Goal: Information Seeking & Learning: Learn about a topic

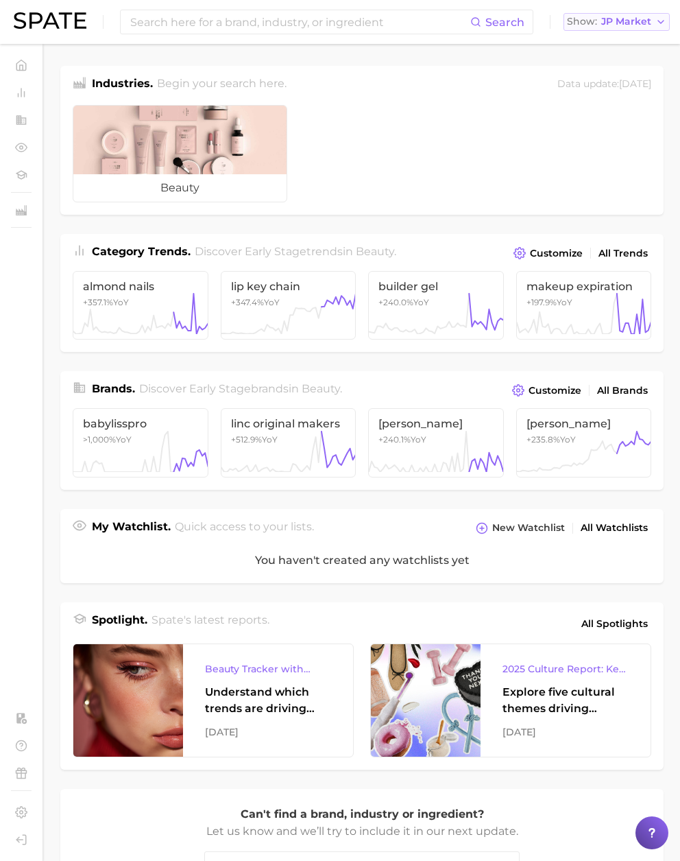
click at [617, 25] on span "JP Market" at bounding box center [626, 22] width 50 height 8
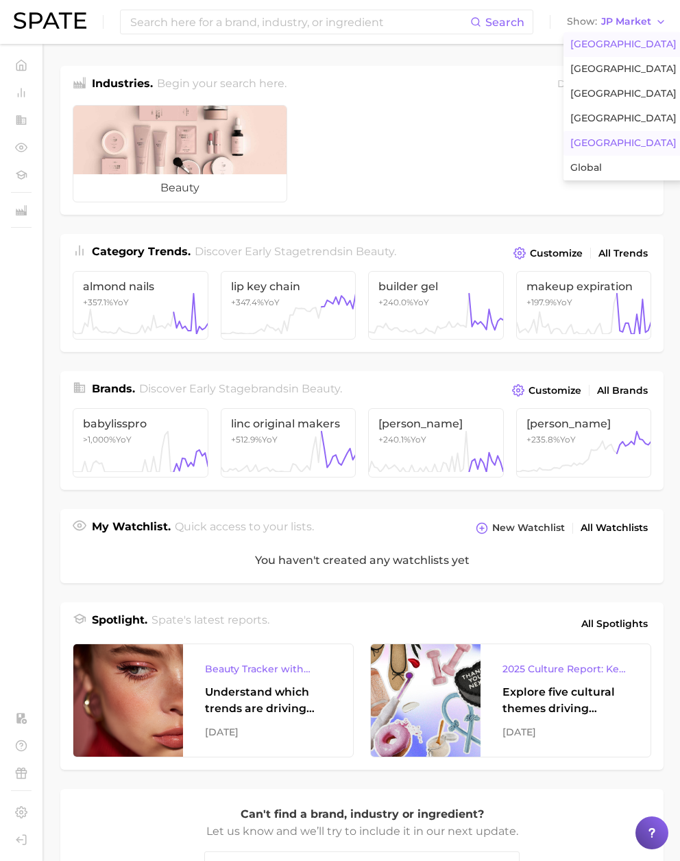
click at [607, 38] on button "[GEOGRAPHIC_DATA]" at bounding box center [624, 44] width 120 height 25
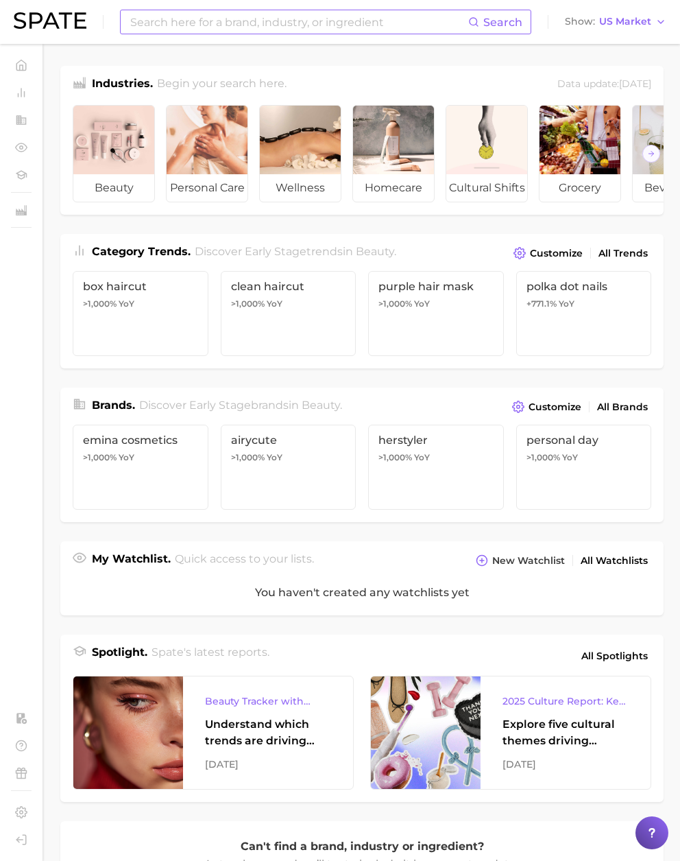
click at [403, 27] on input at bounding box center [298, 21] width 339 height 23
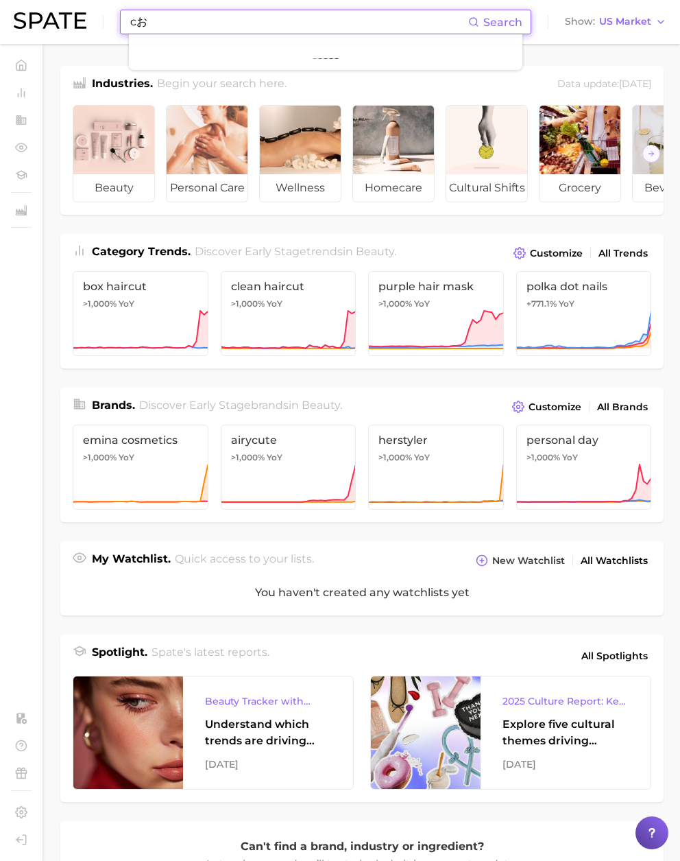
type input "c"
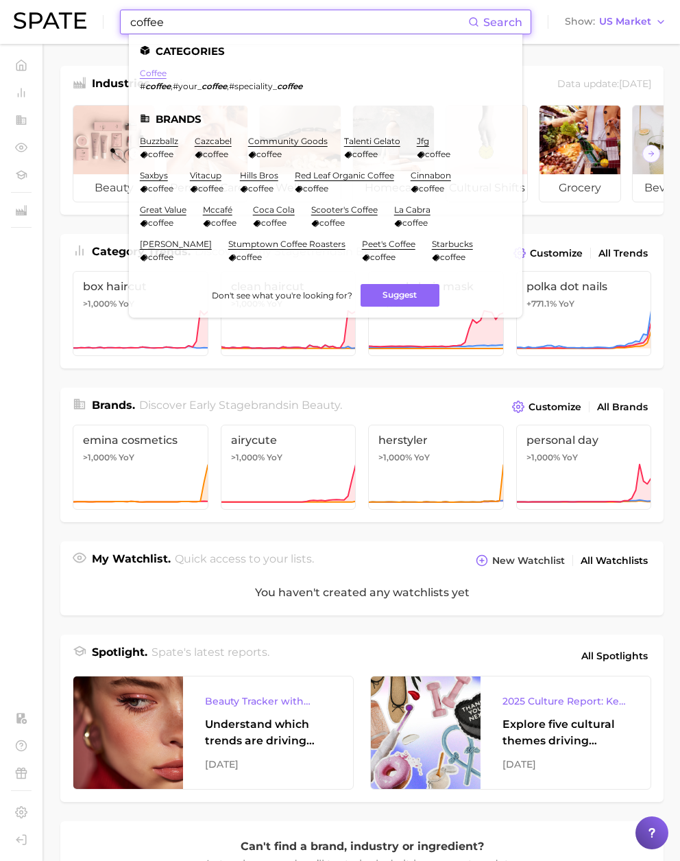
type input "coffee"
click at [158, 72] on link "coffee" at bounding box center [153, 73] width 27 height 10
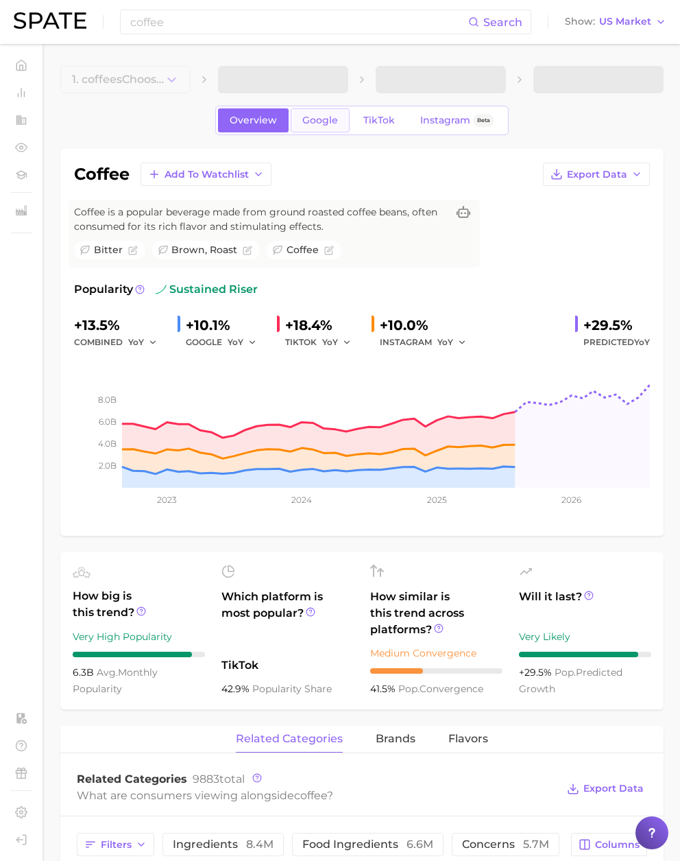
click at [327, 129] on link "Google" at bounding box center [320, 120] width 59 height 24
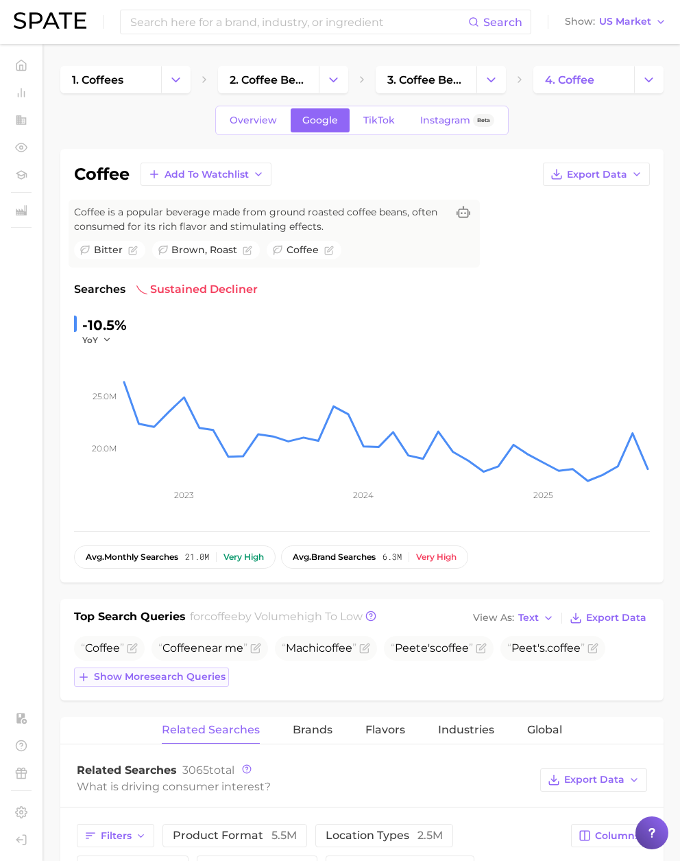
click at [130, 680] on span "Show more search queries" at bounding box center [160, 677] width 132 height 12
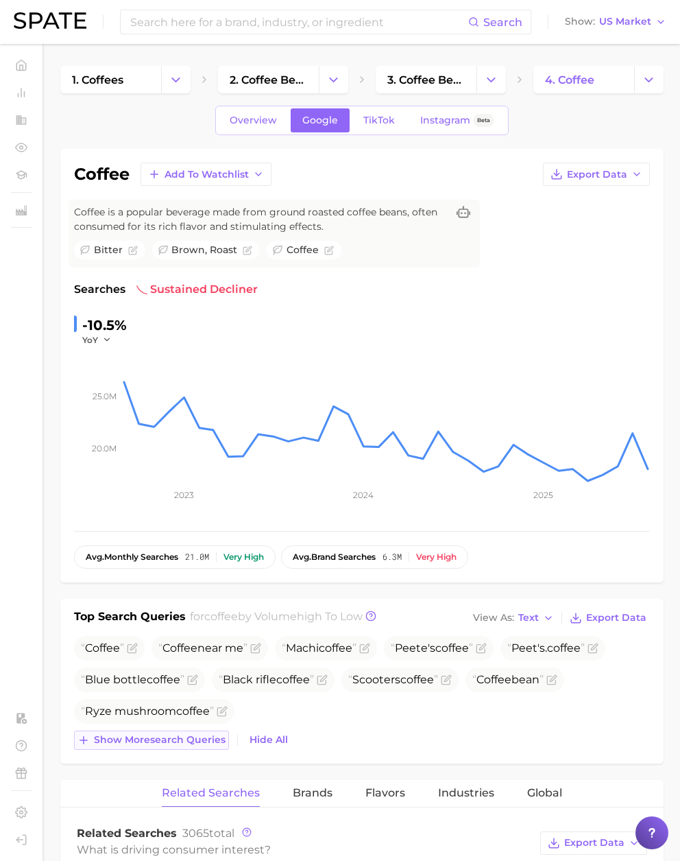
click at [183, 743] on span "Show more search queries" at bounding box center [160, 740] width 132 height 12
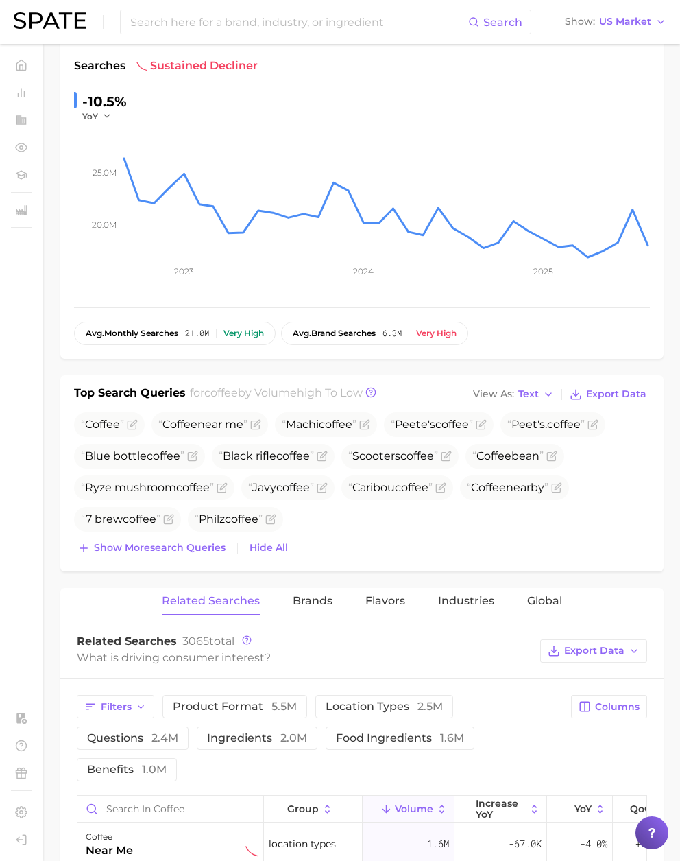
scroll to position [259, 0]
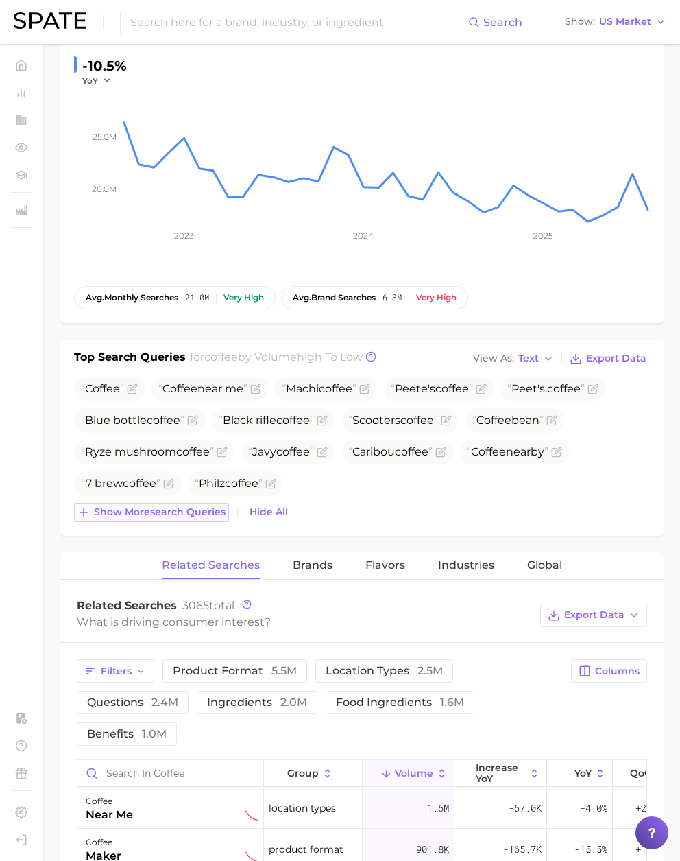
click at [178, 514] on span "Show more search queries" at bounding box center [160, 512] width 132 height 12
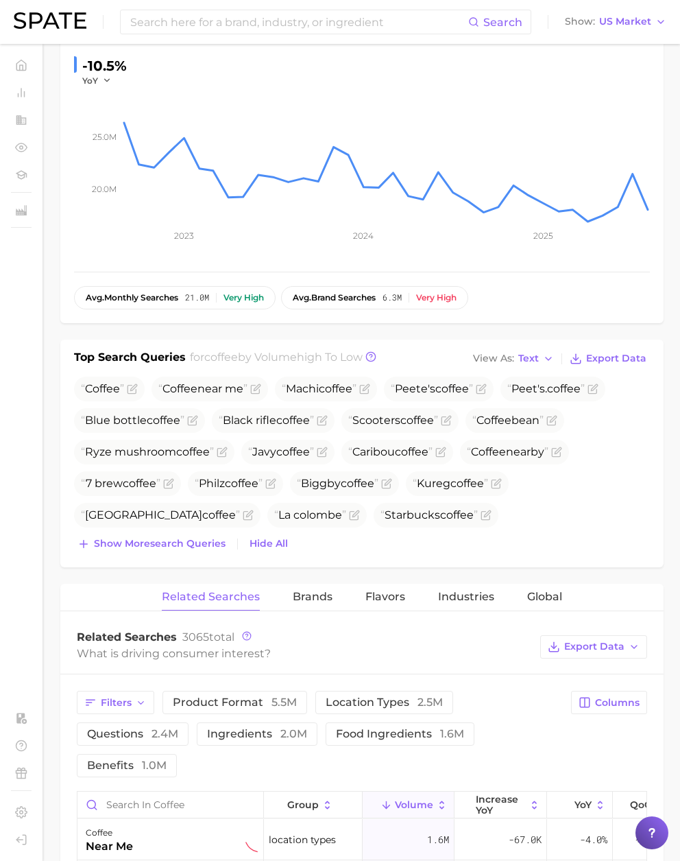
click at [171, 557] on div "Top Search Queries for coffee by Volume high to low View As Text Export Data Co…" at bounding box center [361, 453] width 603 height 228
click at [171, 548] on span "Show more search queries" at bounding box center [160, 544] width 132 height 12
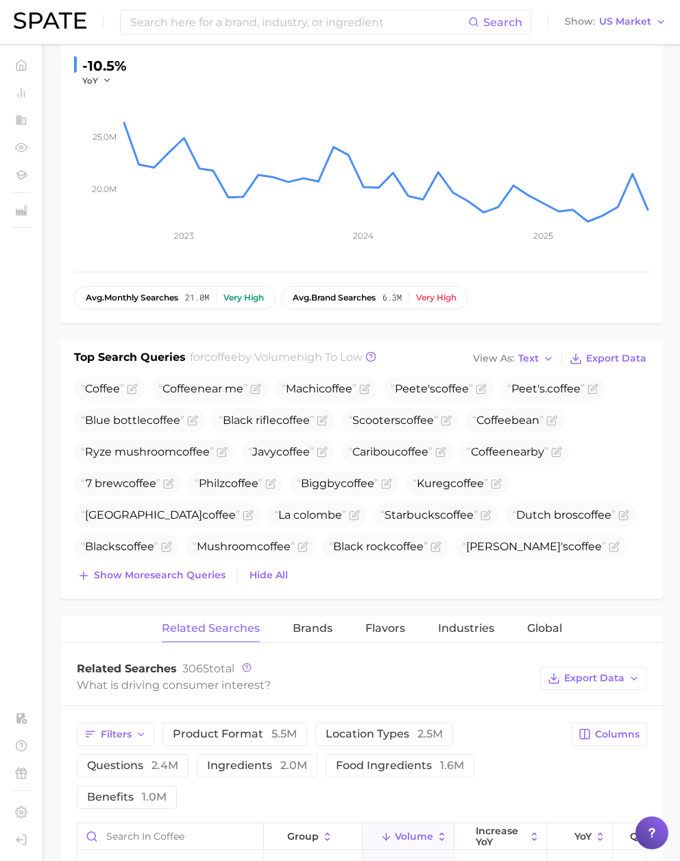
scroll to position [0, 0]
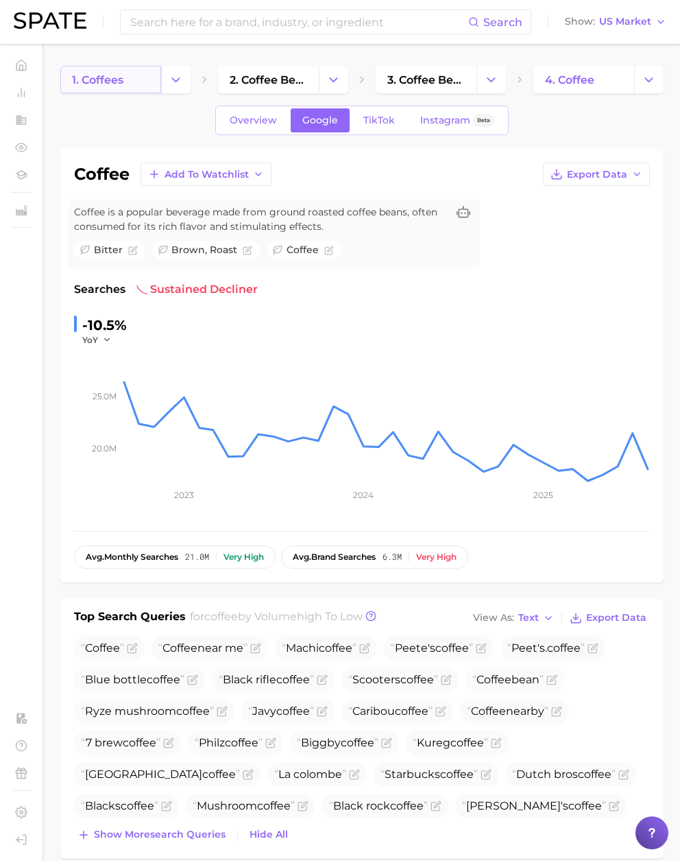
click at [120, 81] on span "1. coffees" at bounding box center [97, 79] width 51 height 13
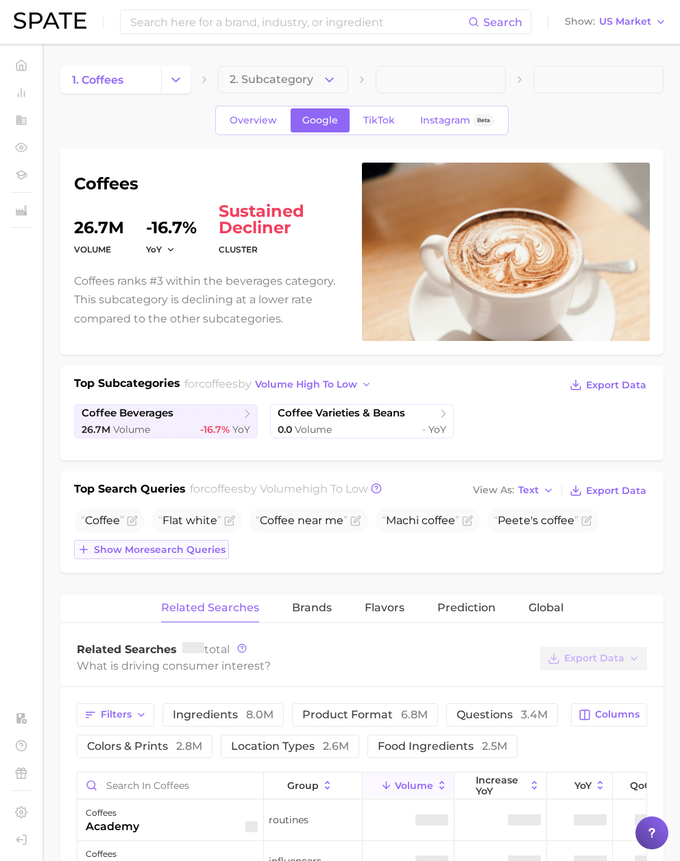
click at [200, 545] on span "Show more search queries" at bounding box center [160, 550] width 132 height 12
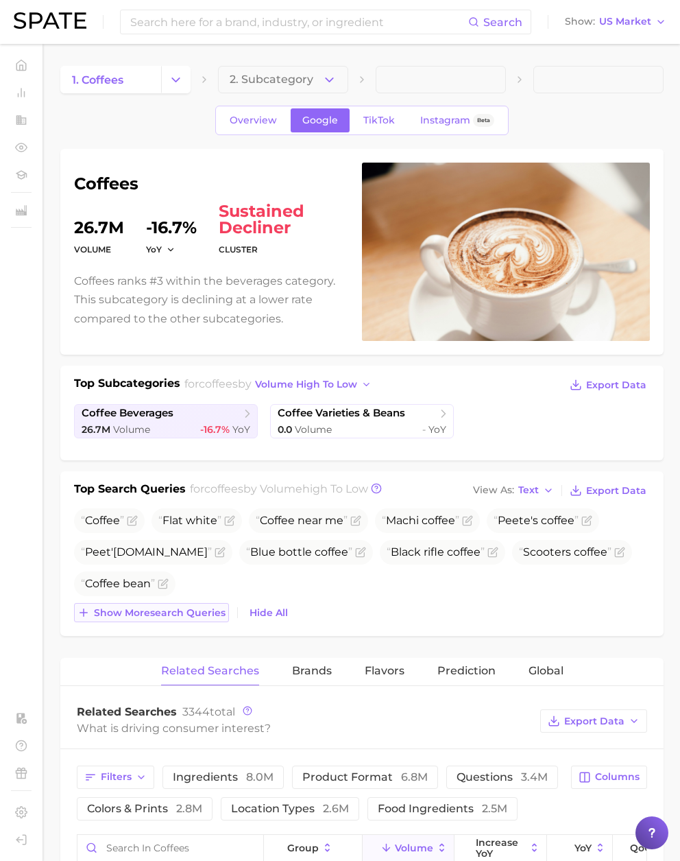
click at [197, 611] on span "Show more search queries" at bounding box center [160, 613] width 132 height 12
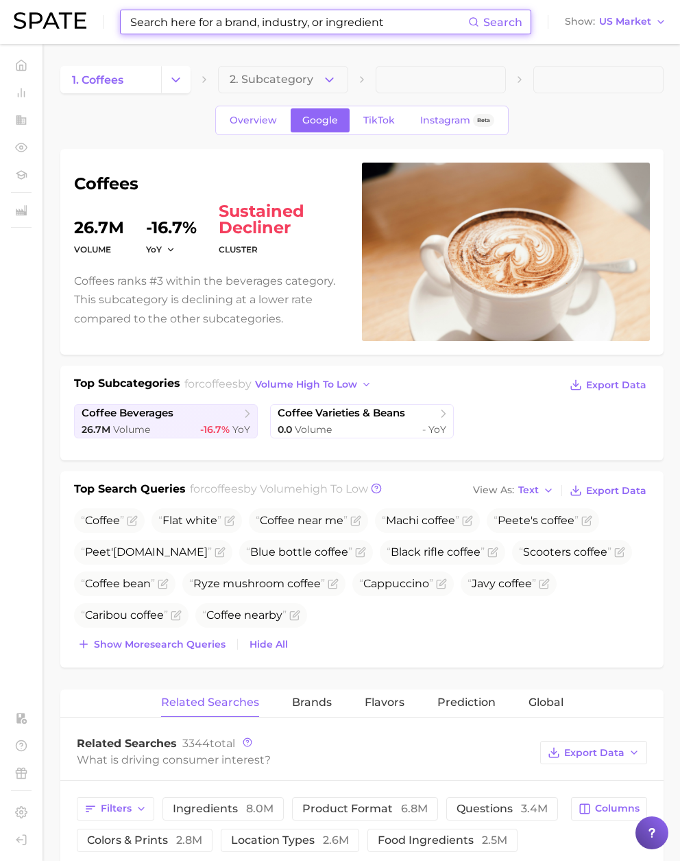
click at [166, 21] on input at bounding box center [298, 21] width 339 height 23
type input "g"
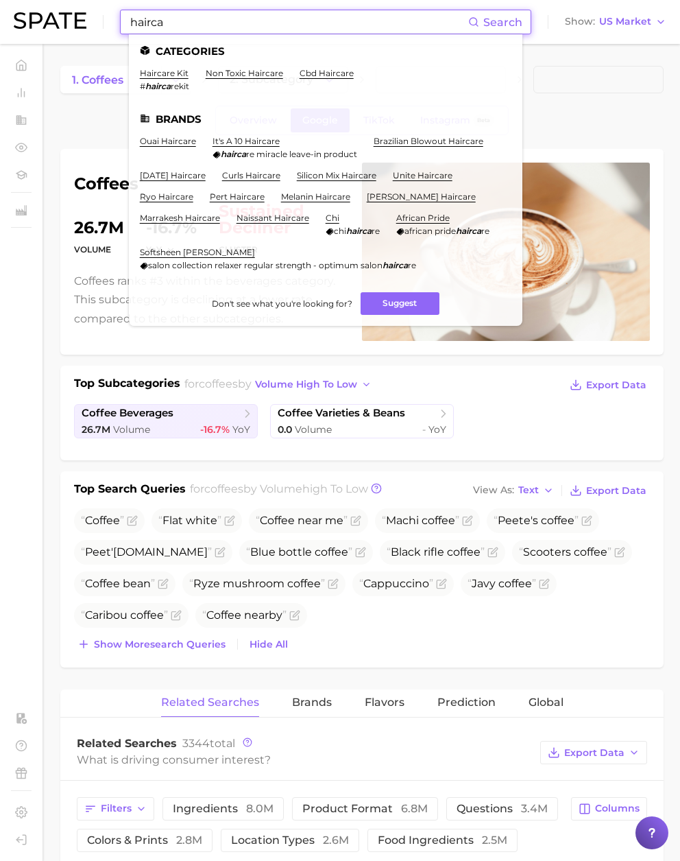
click at [153, 23] on input "hairca" at bounding box center [298, 21] width 339 height 23
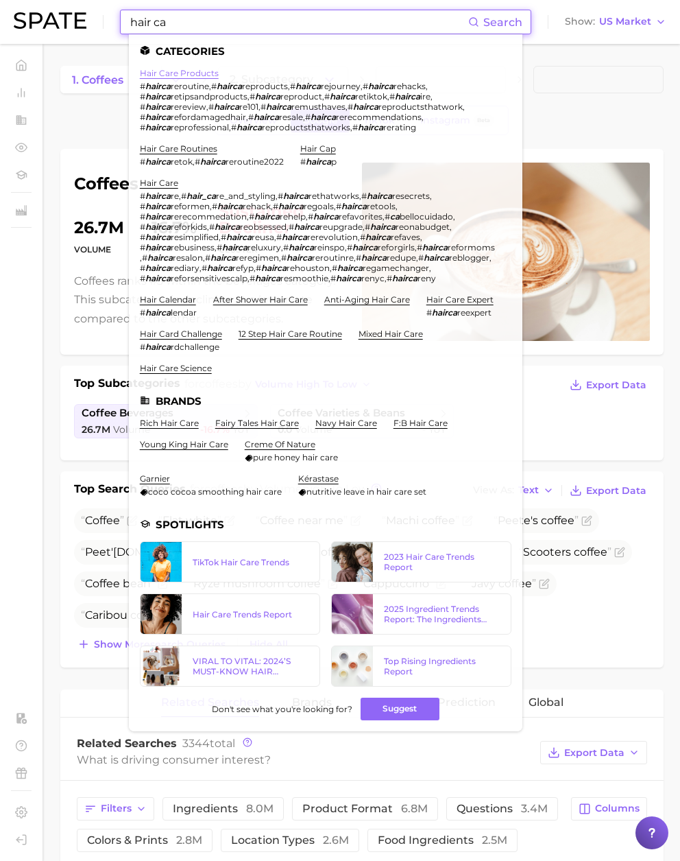
type input "hair ca"
click at [171, 70] on link "hair care products" at bounding box center [179, 73] width 79 height 10
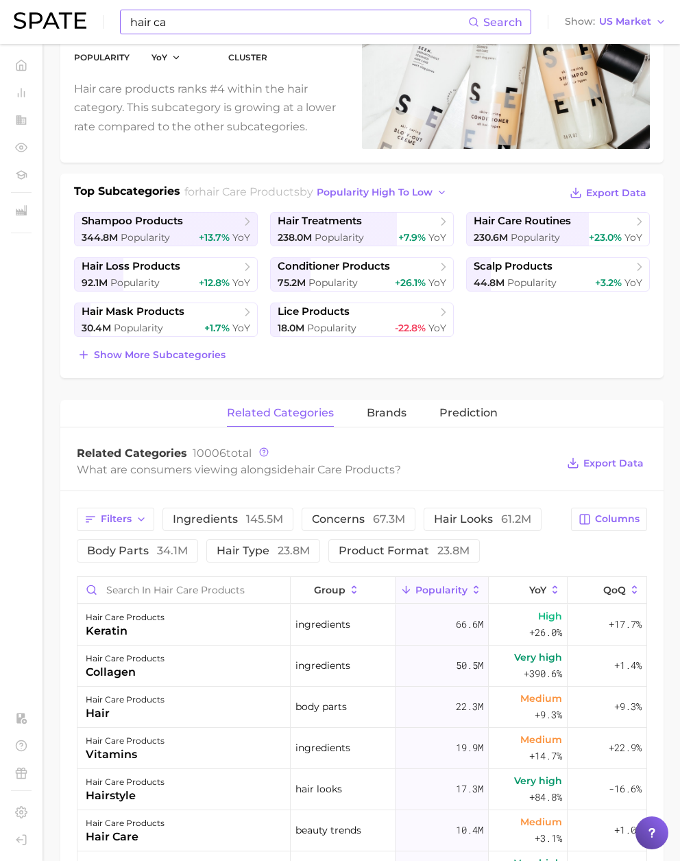
scroll to position [201, 0]
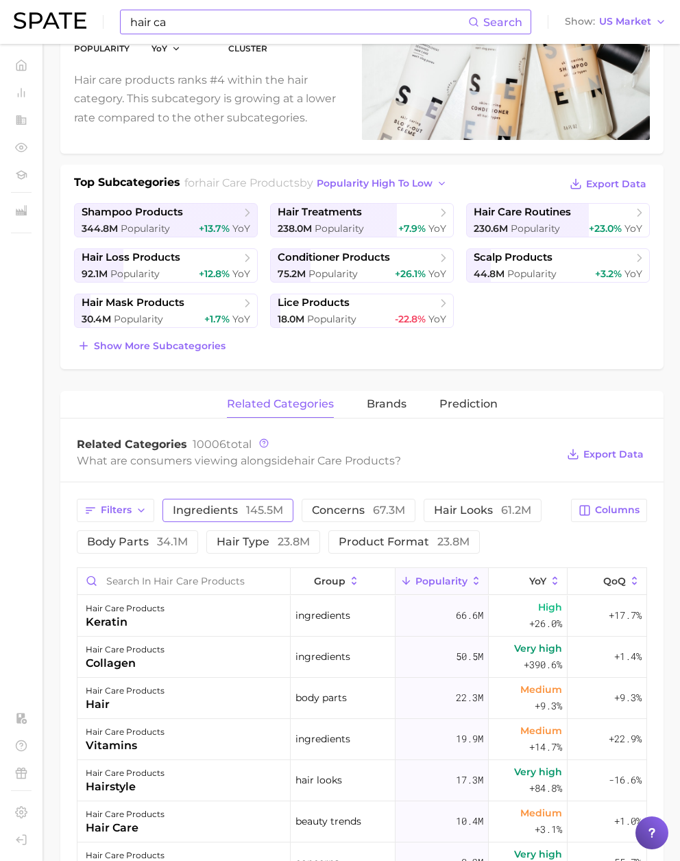
click at [211, 512] on span "ingredients 145.5m" at bounding box center [228, 510] width 110 height 11
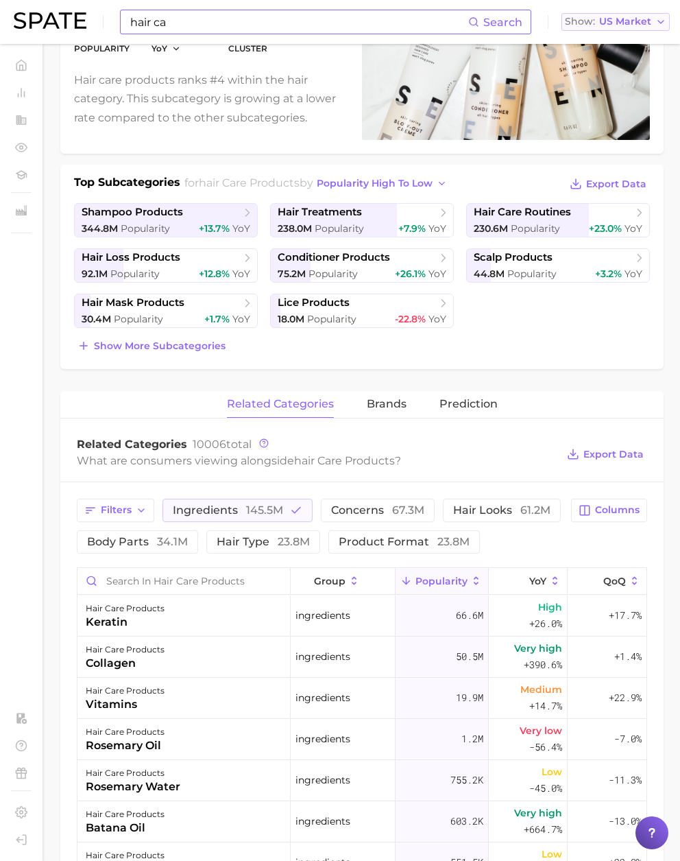
click at [613, 14] on button "Show US Market" at bounding box center [616, 22] width 108 height 18
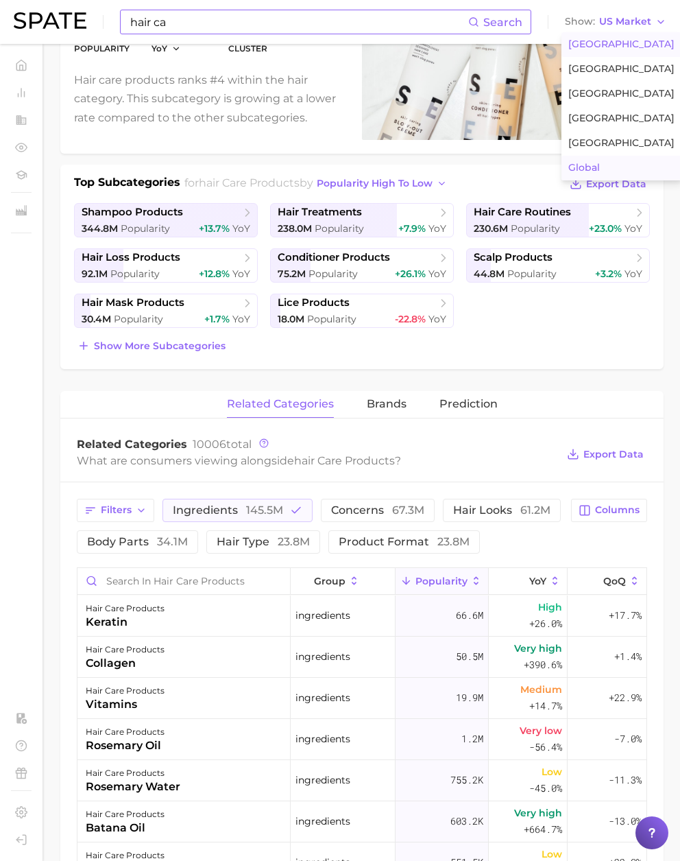
click at [593, 167] on span "Global" at bounding box center [584, 168] width 32 height 12
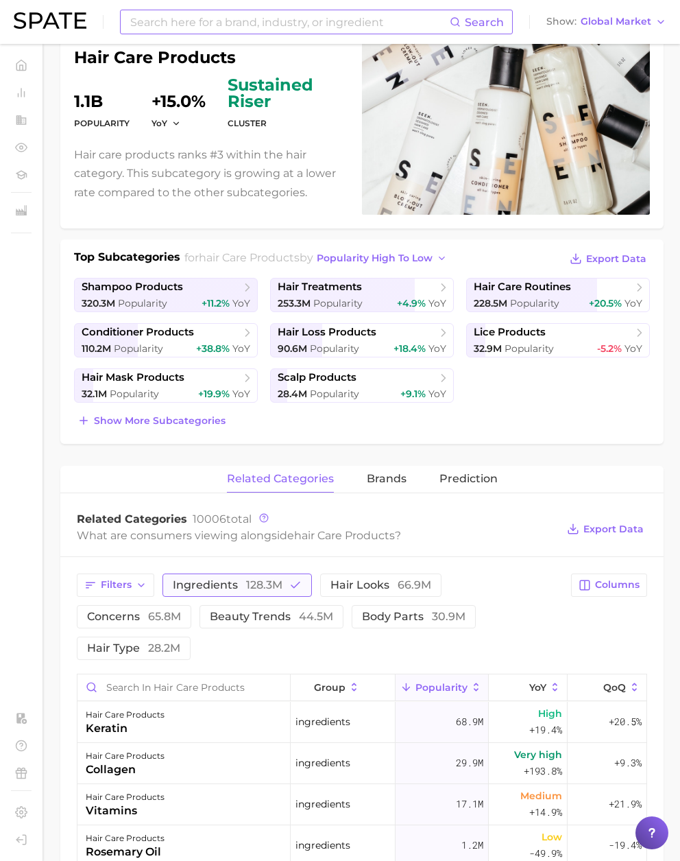
scroll to position [187, 0]
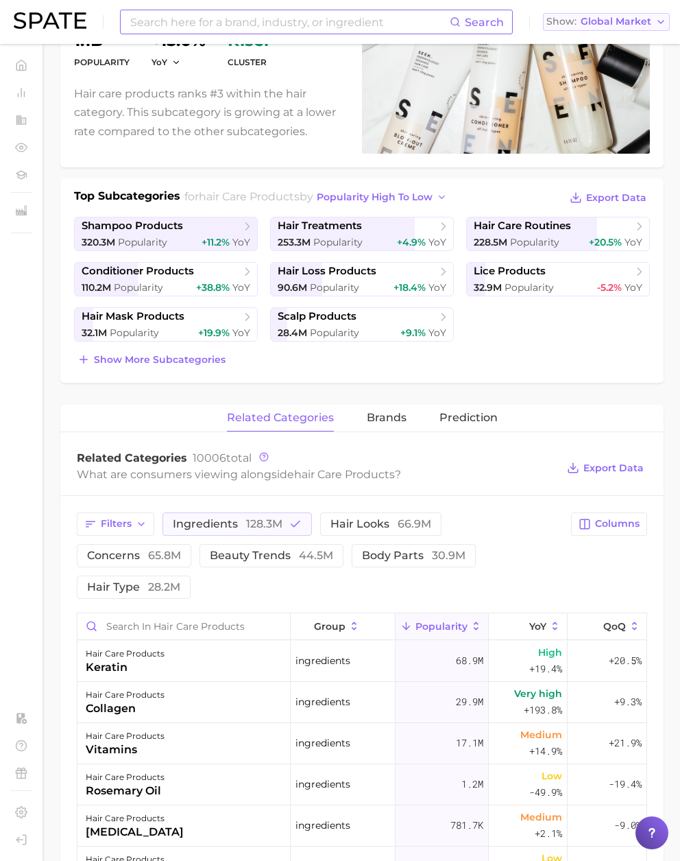
click at [633, 27] on button "Show Global Market" at bounding box center [606, 22] width 127 height 18
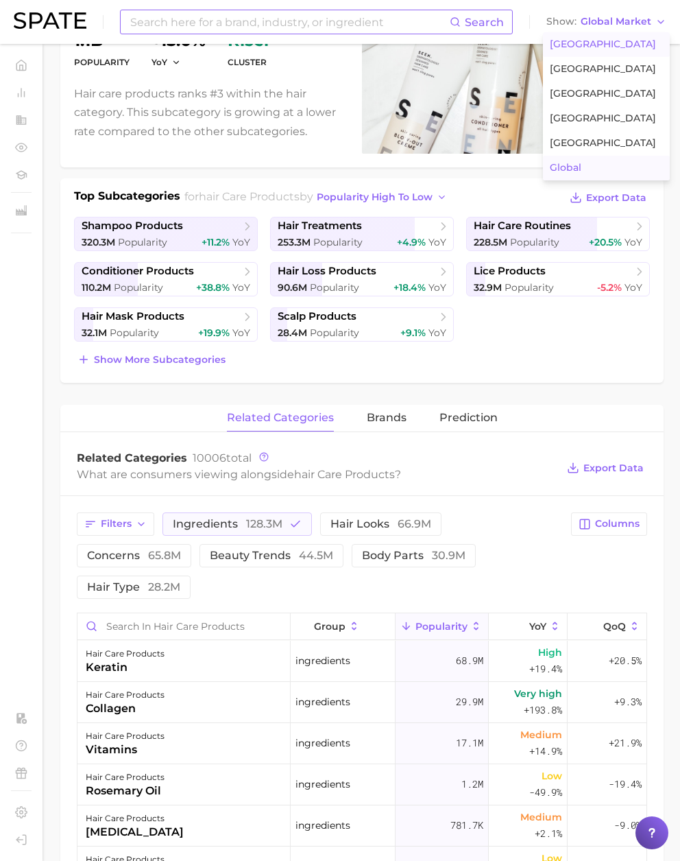
click at [597, 40] on span "[GEOGRAPHIC_DATA]" at bounding box center [603, 44] width 106 height 12
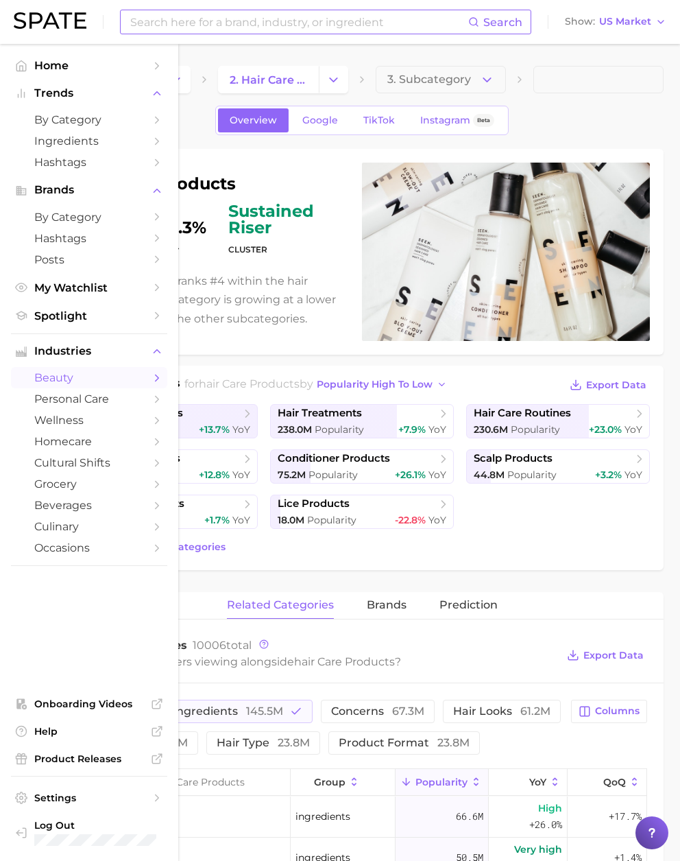
click at [59, 379] on span "beauty" at bounding box center [89, 377] width 110 height 13
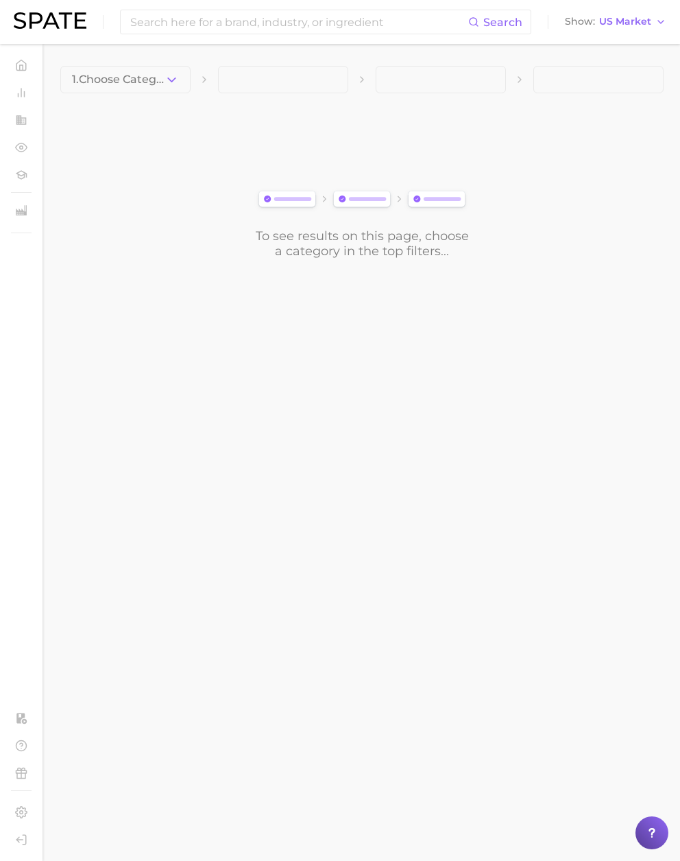
drag, startPoint x: 150, startPoint y: 74, endPoint x: 157, endPoint y: 80, distance: 8.8
click at [150, 74] on span "1. Choose Category" at bounding box center [118, 79] width 93 height 12
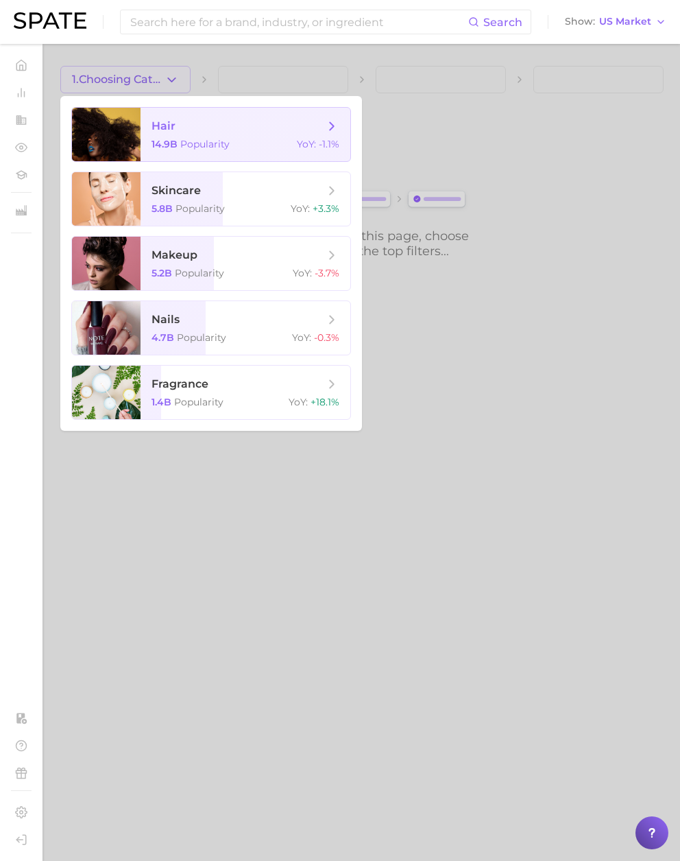
click at [180, 131] on span "hair" at bounding box center [238, 126] width 173 height 15
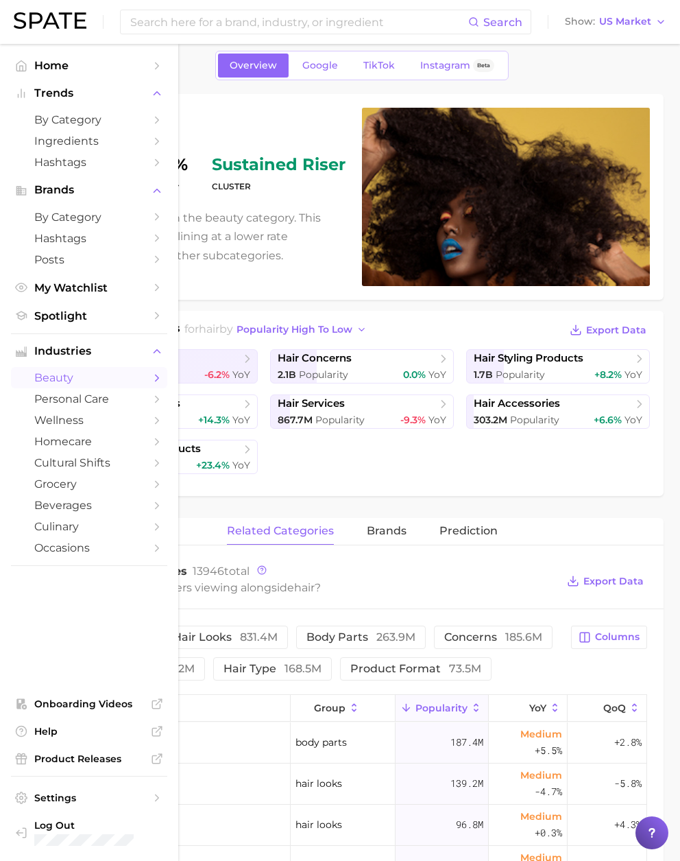
scroll to position [88, 0]
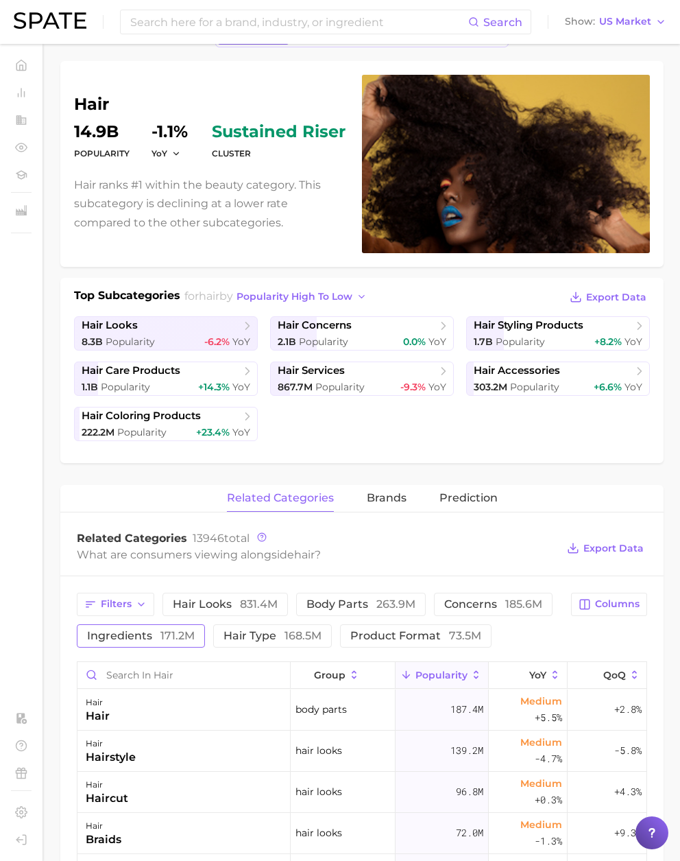
click at [167, 634] on span "171.2m" at bounding box center [177, 635] width 34 height 13
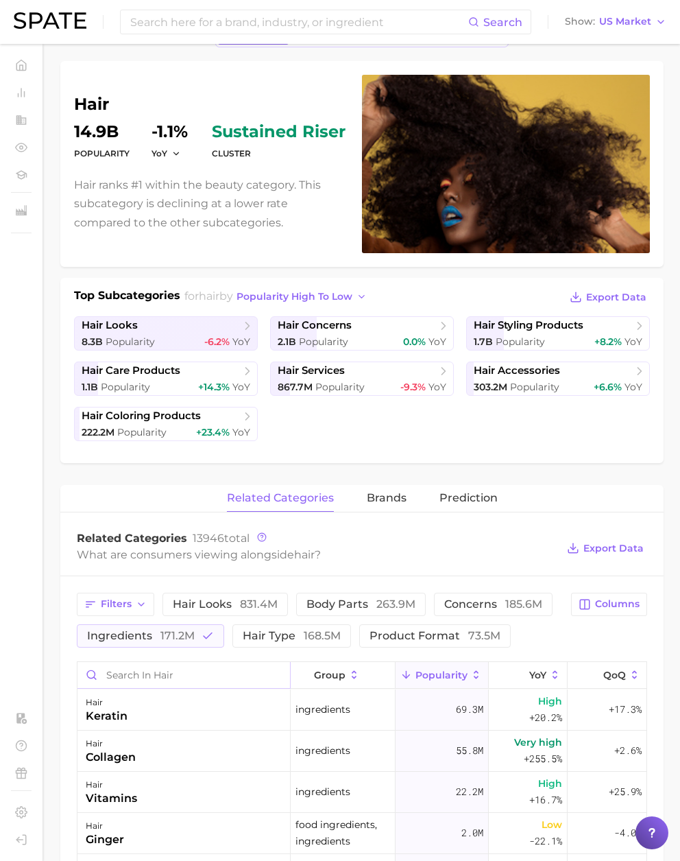
click at [145, 677] on input "Search in hair" at bounding box center [183, 675] width 213 height 26
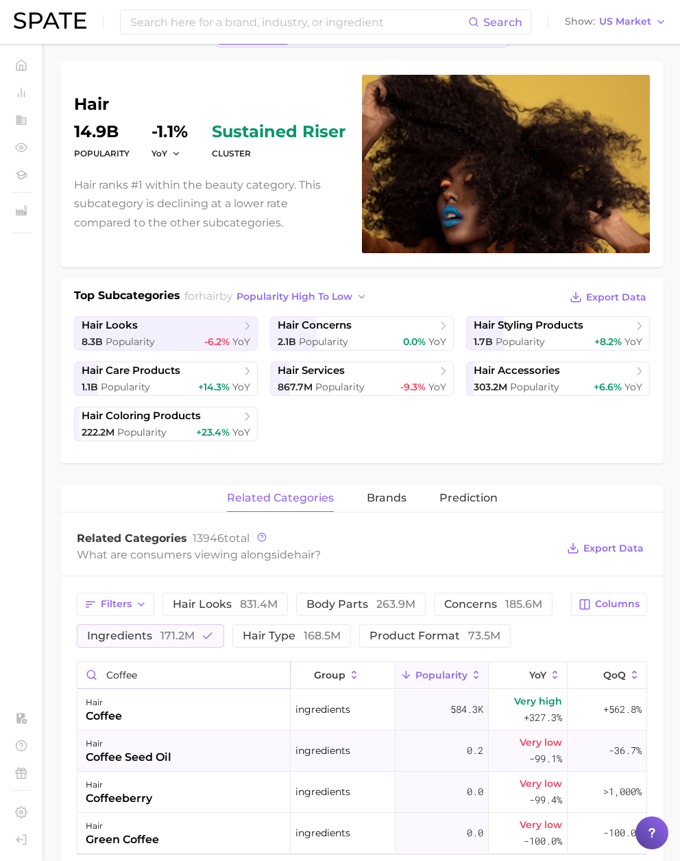
scroll to position [100, 0]
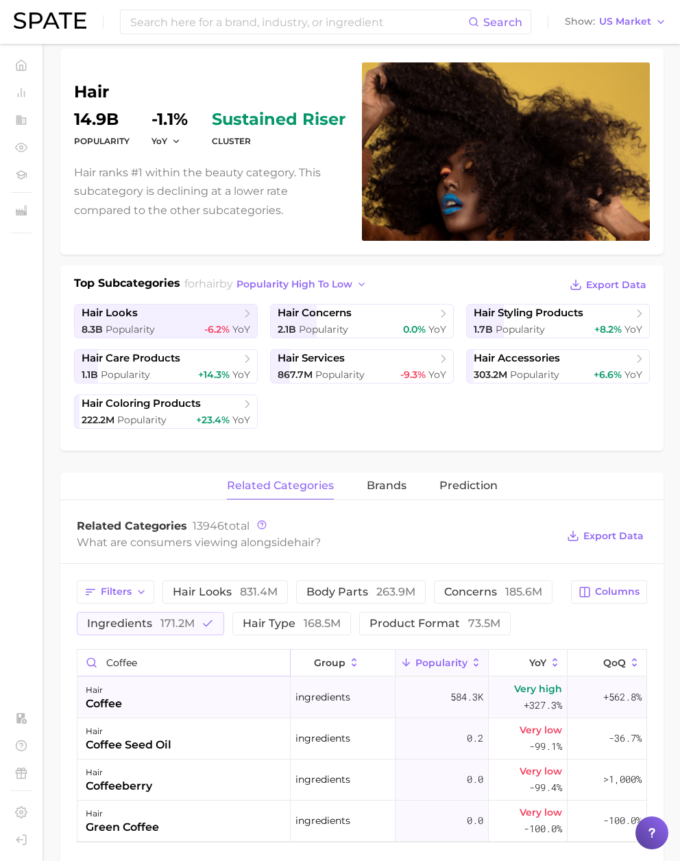
type input "coffee"
click at [169, 708] on div "hair coffee" at bounding box center [183, 697] width 213 height 41
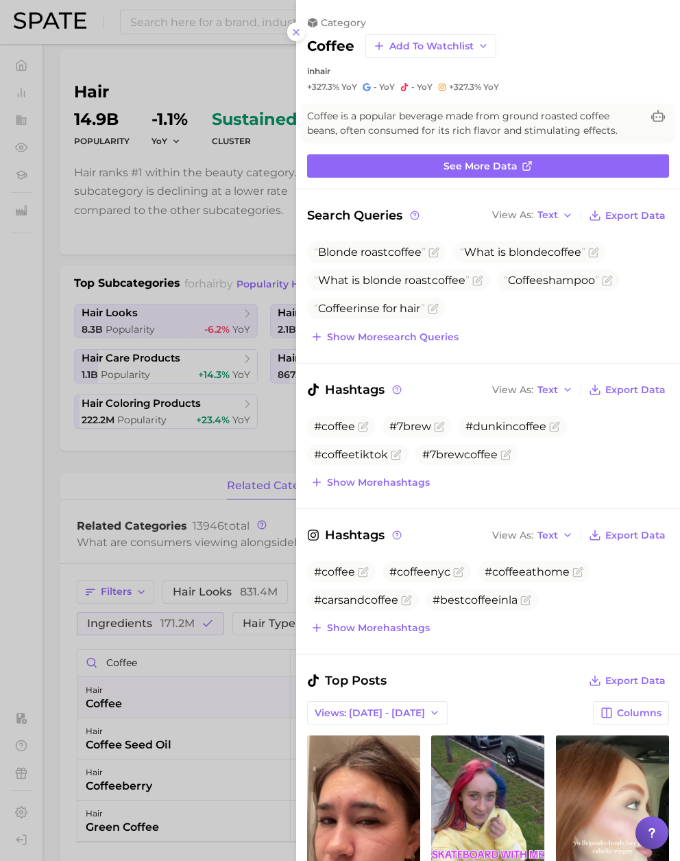
scroll to position [0, 0]
click at [433, 333] on span "Show more search queries" at bounding box center [393, 337] width 132 height 12
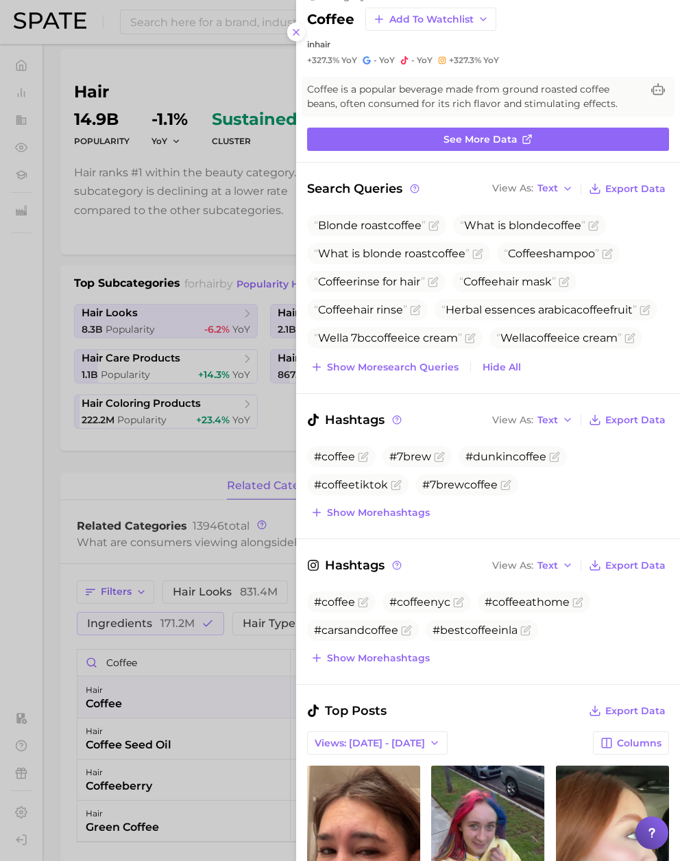
scroll to position [27, 0]
